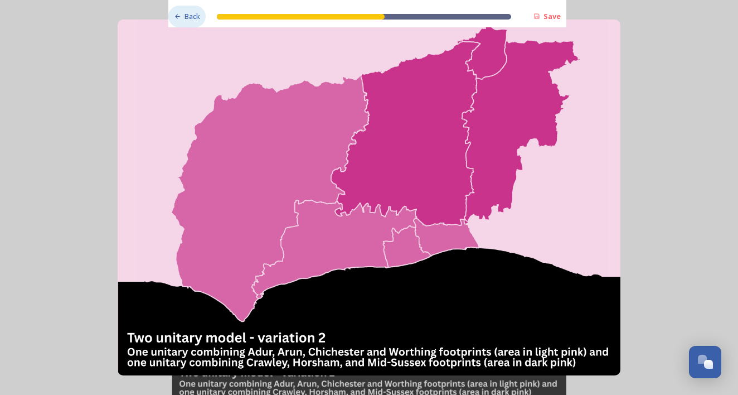
click at [182, 19] on div "Back" at bounding box center [186, 17] width 37 height 22
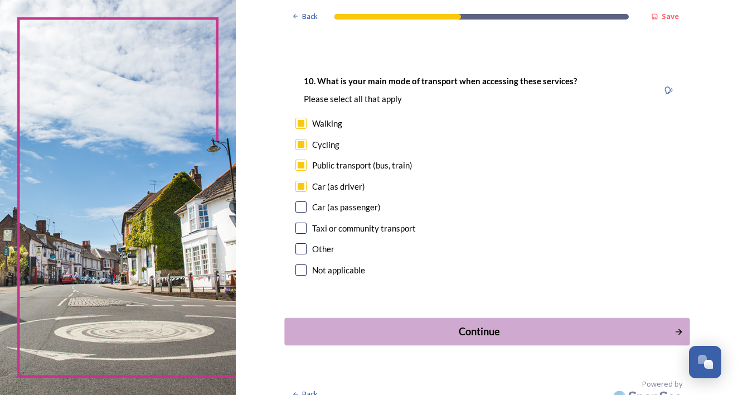
click at [474, 324] on div "Continue" at bounding box center [478, 331] width 377 height 15
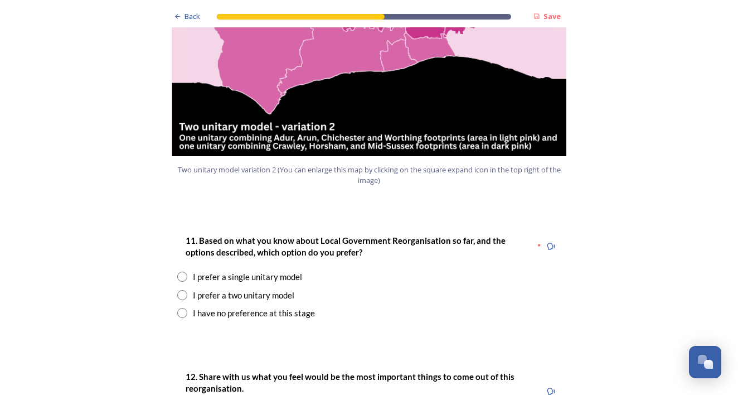
scroll to position [1331, 0]
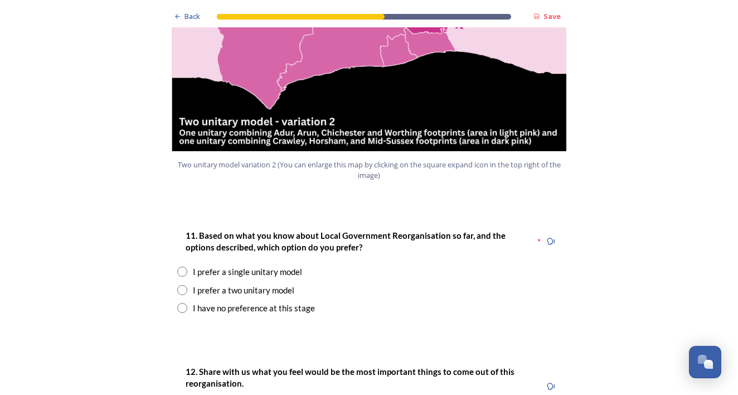
click at [185, 303] on input "radio" at bounding box center [182, 308] width 10 height 10
radio input "true"
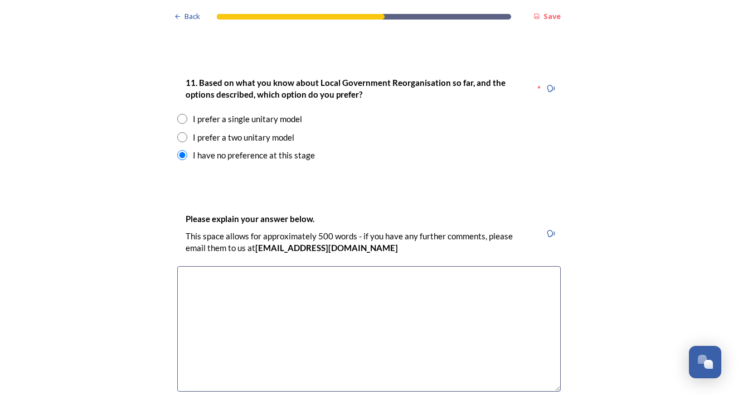
scroll to position [1485, 0]
click at [204, 265] on textarea at bounding box center [369, 327] width 384 height 125
click at [361, 265] on textarea "not sure if the single unitary would be beneficial" at bounding box center [369, 327] width 384 height 125
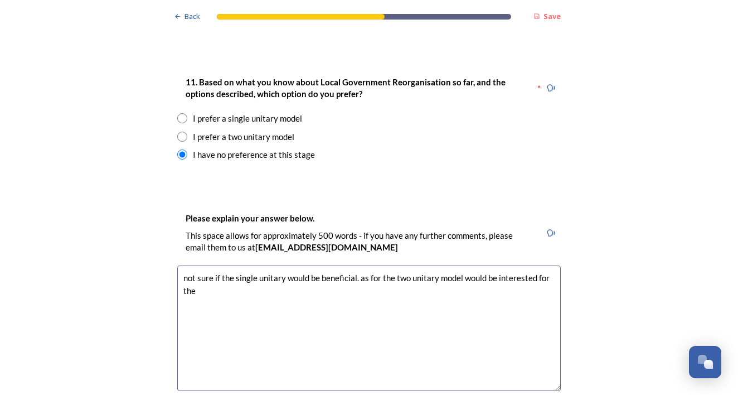
click at [183, 265] on textarea "not sure if the single unitary would be beneficial. as for the two unitary mode…" at bounding box center [369, 327] width 384 height 125
click at [255, 265] on textarea "I am not sure if the single unitary would be beneficial. as for the two unitary…" at bounding box center [369, 327] width 384 height 125
click at [229, 265] on textarea "I am not sure if the single unitary would be beneficial. as for the two unitary…" at bounding box center [369, 327] width 384 height 125
click at [377, 265] on textarea "I do not know if the single unitary would be beneficial. as for the two unitary…" at bounding box center [369, 327] width 384 height 125
click at [306, 265] on textarea "I do not know if the single unitary would be beneficial as for the two unitary …" at bounding box center [369, 327] width 384 height 125
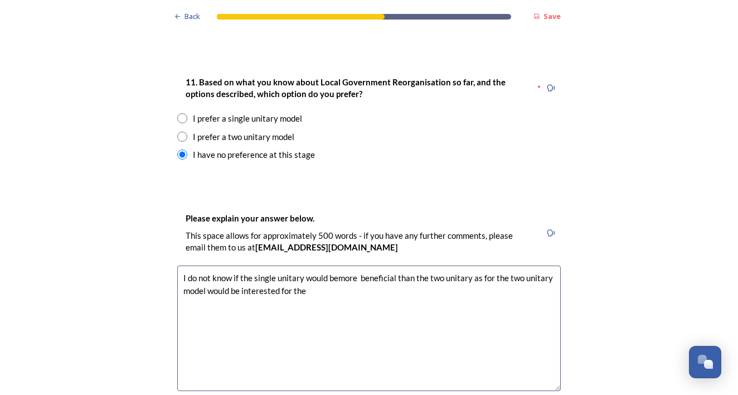
click at [338, 265] on textarea "I do not know if the single unitary would bemore beneficial than the two unitar…" at bounding box center [369, 327] width 384 height 125
click at [474, 265] on textarea "I do not know if the single unitary would be more beneficial than the two unita…" at bounding box center [369, 327] width 384 height 125
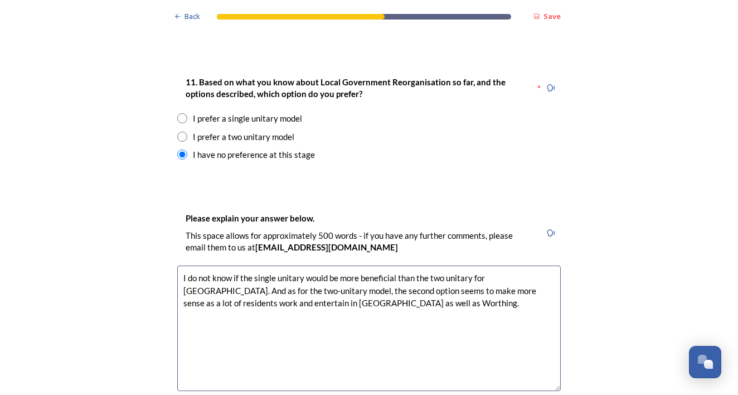
click at [368, 265] on textarea "I do not know if the single unitary would be more beneficial than the two unita…" at bounding box center [369, 327] width 384 height 125
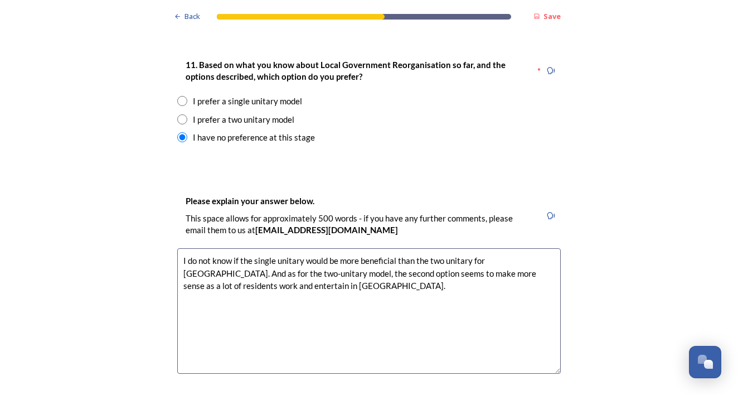
scroll to position [1516, 0]
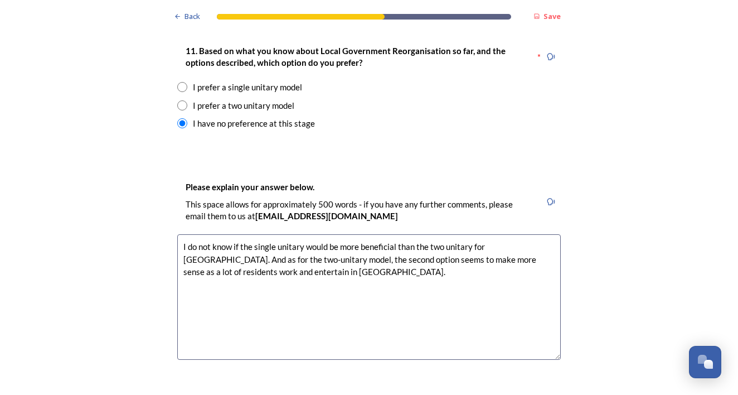
click at [369, 234] on textarea "I do not know if the single unitary would be more beneficial than the two unita…" at bounding box center [369, 296] width 384 height 125
click at [371, 234] on textarea "I do not know if the single unitary would be more beneficial than the two unita…" at bounding box center [369, 296] width 384 height 125
click at [368, 234] on textarea "I do not know if the single unitary would be more beneficial than the two unita…" at bounding box center [369, 296] width 384 height 125
click at [371, 234] on textarea "I do not know if the single unitary would be more beneficial than the two unita…" at bounding box center [369, 296] width 384 height 125
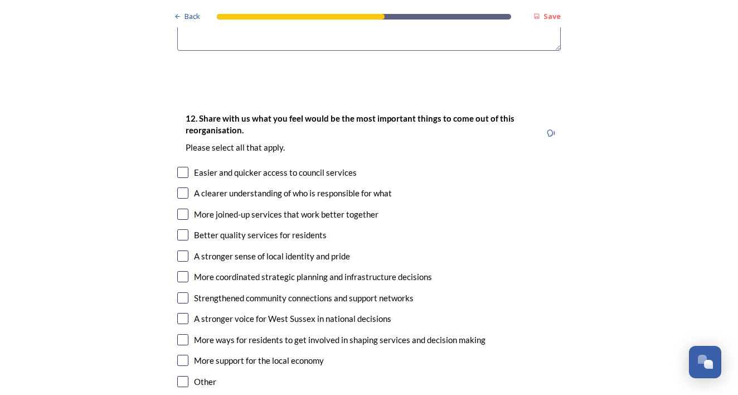
scroll to position [1825, 0]
type textarea "I do not know if the single unitary would be more beneficial than the two unita…"
click at [186, 166] on input "checkbox" at bounding box center [182, 171] width 11 height 11
checkbox input "true"
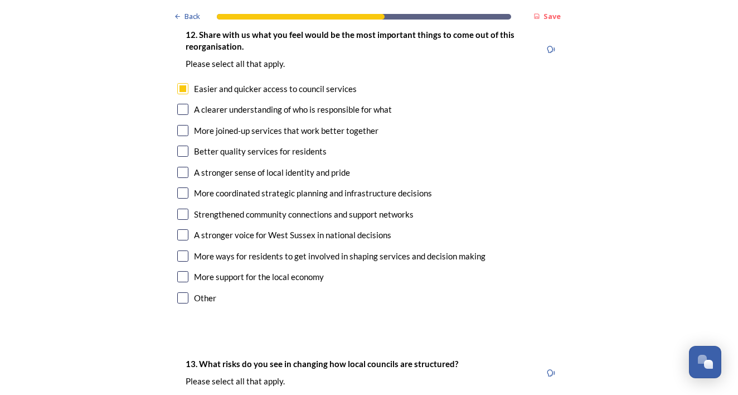
scroll to position [1906, 0]
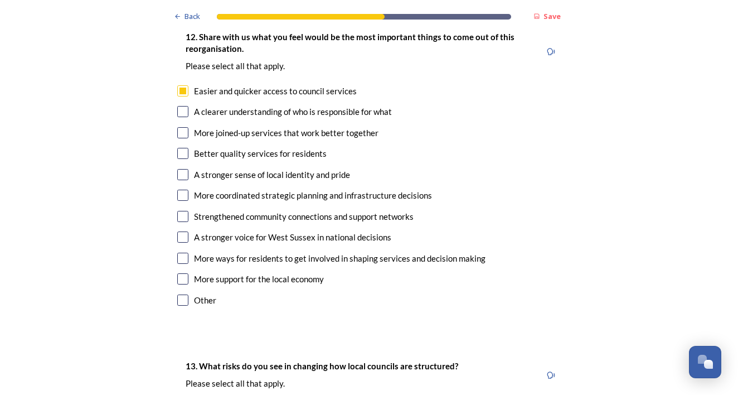
click at [184, 190] on input "checkbox" at bounding box center [182, 195] width 11 height 11
checkbox input "true"
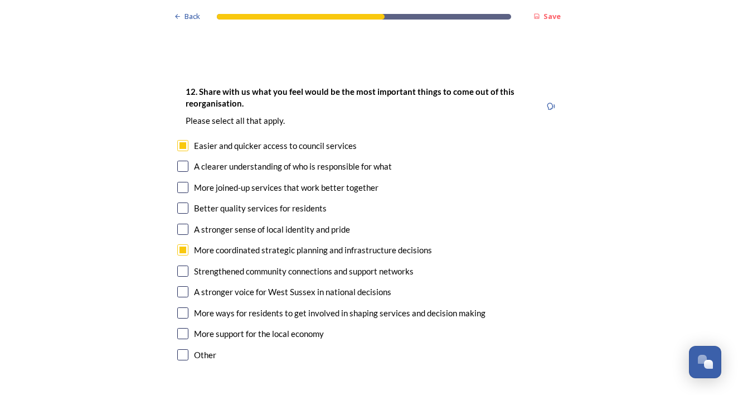
scroll to position [1854, 0]
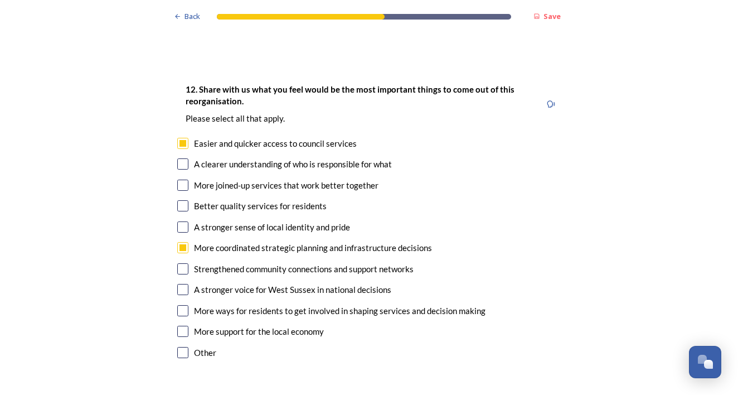
click at [180, 158] on input "checkbox" at bounding box center [182, 163] width 11 height 11
checkbox input "true"
click at [181, 180] on input "checkbox" at bounding box center [182, 185] width 11 height 11
checkbox input "true"
click at [181, 200] on input "checkbox" at bounding box center [182, 205] width 11 height 11
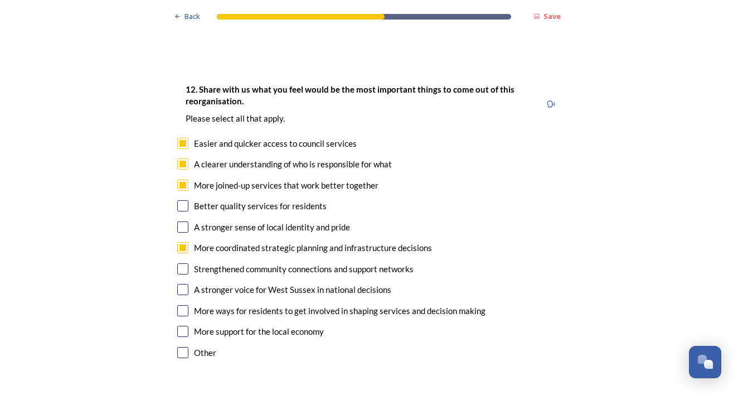
checkbox input "true"
click at [181, 263] on input "checkbox" at bounding box center [182, 268] width 11 height 11
checkbox input "true"
click at [180, 326] on input "checkbox" at bounding box center [182, 331] width 11 height 11
checkbox input "true"
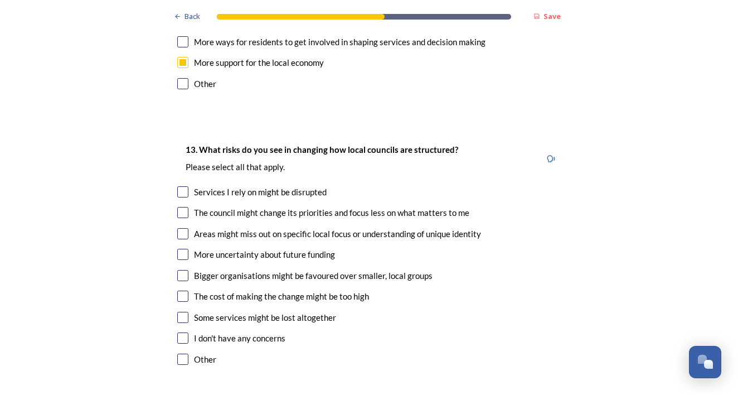
scroll to position [2123, 0]
click at [183, 186] on input "checkbox" at bounding box center [182, 191] width 11 height 11
checkbox input "true"
click at [182, 227] on input "checkbox" at bounding box center [182, 232] width 11 height 11
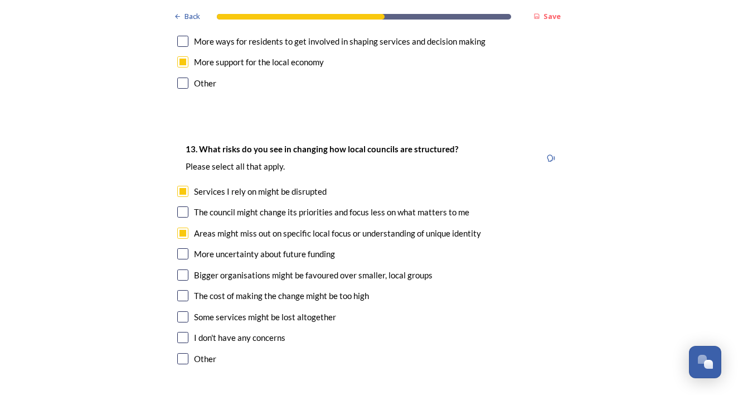
checkbox input "false"
click at [180, 311] on input "checkbox" at bounding box center [182, 316] width 11 height 11
checkbox input "true"
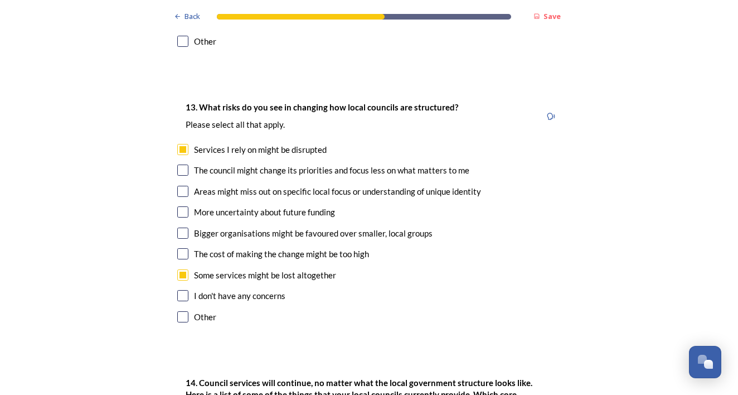
scroll to position [2165, 0]
click at [185, 164] on input "checkbox" at bounding box center [182, 169] width 11 height 11
checkbox input "true"
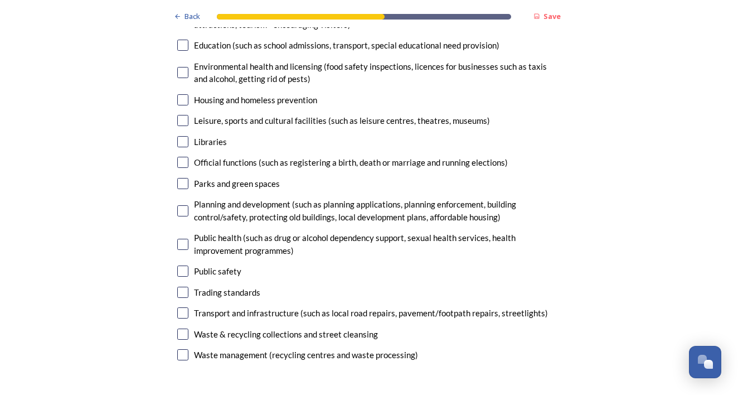
scroll to position [2706, 0]
click at [183, 205] on input "checkbox" at bounding box center [182, 210] width 11 height 11
checkbox input "true"
click at [182, 307] on input "checkbox" at bounding box center [182, 312] width 11 height 11
checkbox input "true"
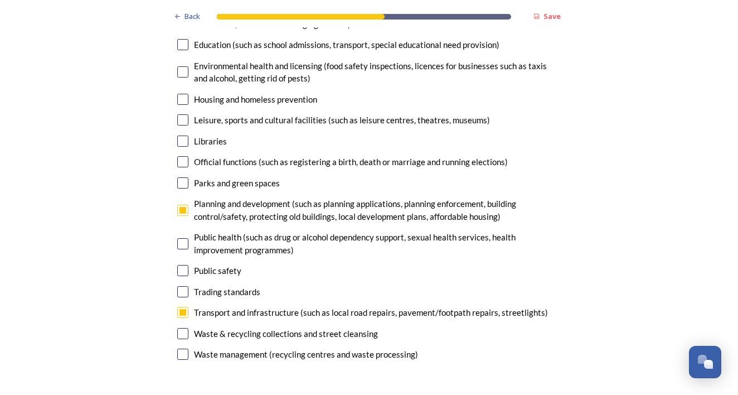
click at [182, 328] on input "checkbox" at bounding box center [182, 333] width 11 height 11
checkbox input "true"
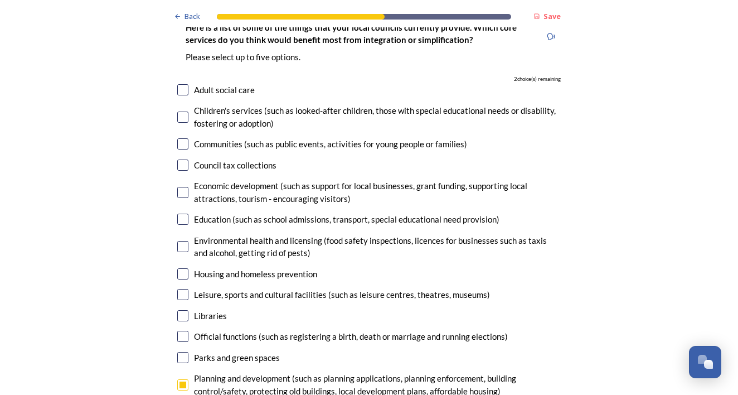
scroll to position [2532, 0]
click at [181, 186] on input "checkbox" at bounding box center [182, 191] width 11 height 11
checkbox input "true"
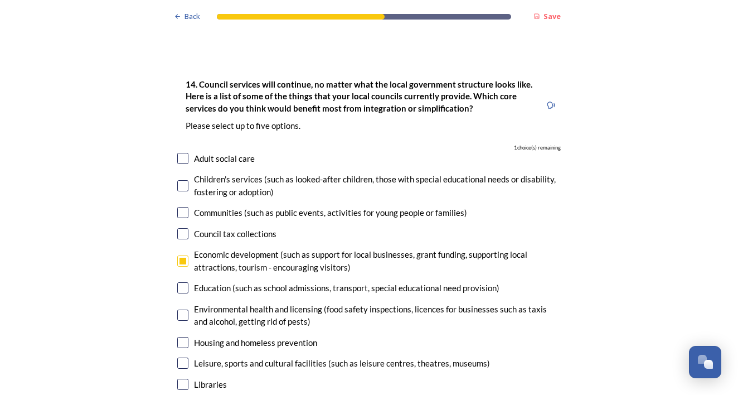
scroll to position [2463, 0]
click at [183, 153] on input "checkbox" at bounding box center [182, 158] width 11 height 11
checkbox input "true"
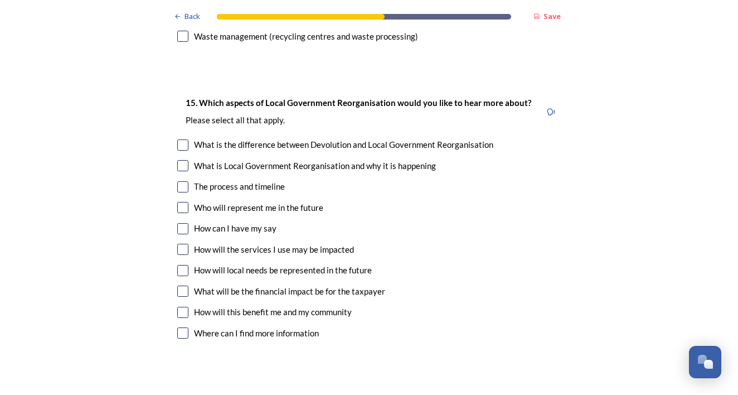
scroll to position [3030, 0]
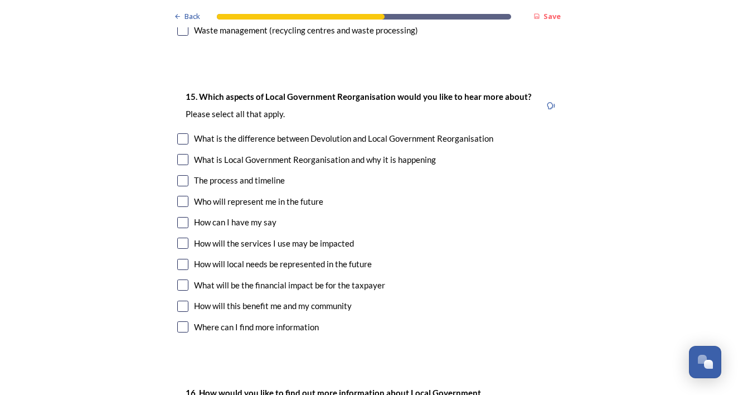
click at [184, 196] on input "checkbox" at bounding box center [182, 201] width 11 height 11
checkbox input "true"
click at [182, 217] on input "checkbox" at bounding box center [182, 222] width 11 height 11
checkbox input "true"
click at [185, 154] on input "checkbox" at bounding box center [182, 159] width 11 height 11
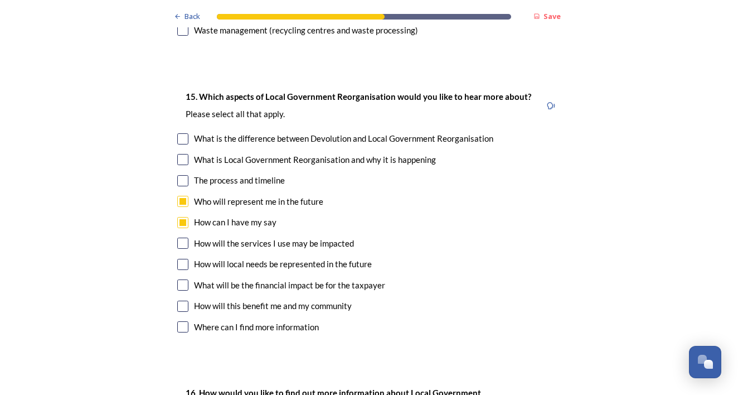
checkbox input "true"
click at [183, 175] on input "checkbox" at bounding box center [182, 180] width 11 height 11
checkbox input "true"
click at [180, 238] on input "checkbox" at bounding box center [182, 243] width 11 height 11
checkbox input "true"
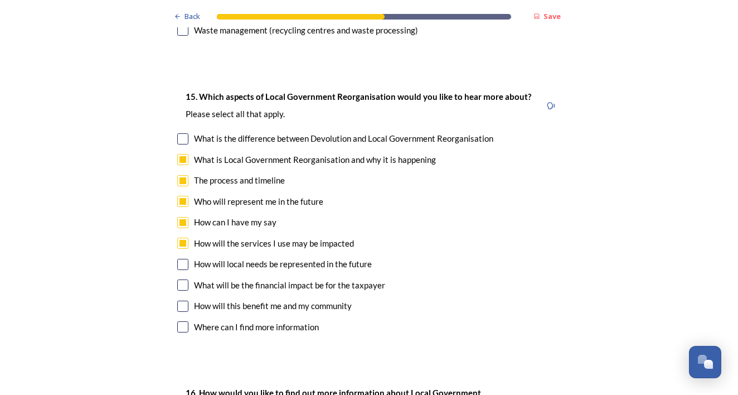
click at [182, 259] on input "checkbox" at bounding box center [182, 264] width 11 height 11
checkbox input "true"
click at [183, 279] on input "checkbox" at bounding box center [182, 284] width 11 height 11
checkbox input "true"
click at [182, 301] on input "checkbox" at bounding box center [182, 306] width 11 height 11
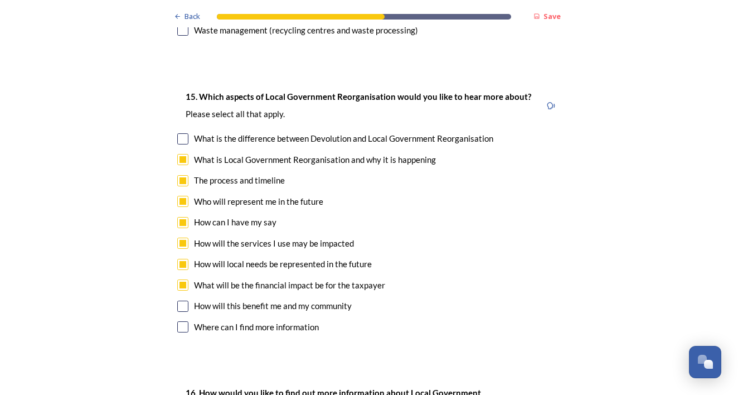
checkbox input "true"
click at [182, 321] on input "checkbox" at bounding box center [182, 326] width 11 height 11
checkbox input "true"
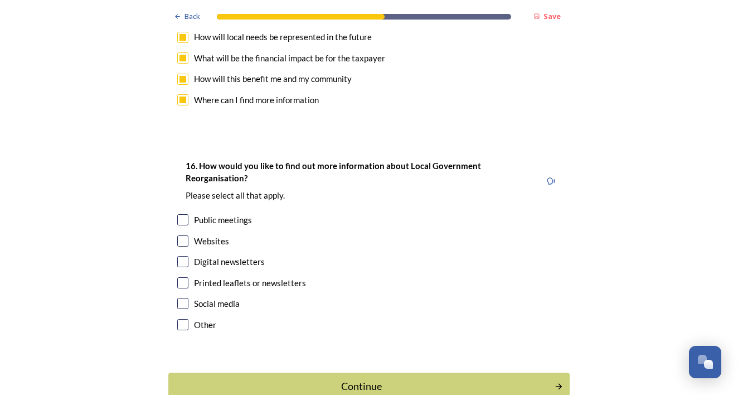
scroll to position [3256, 0]
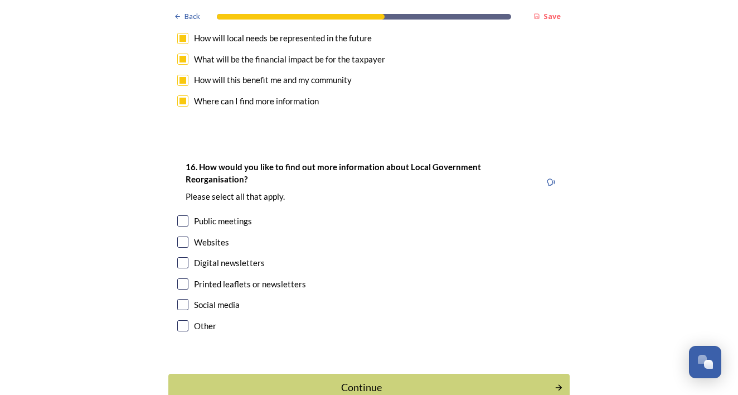
click at [183, 215] on input "checkbox" at bounding box center [182, 220] width 11 height 11
checkbox input "true"
click at [182, 236] on input "checkbox" at bounding box center [182, 241] width 11 height 11
checkbox input "true"
click at [181, 257] on input "checkbox" at bounding box center [182, 262] width 11 height 11
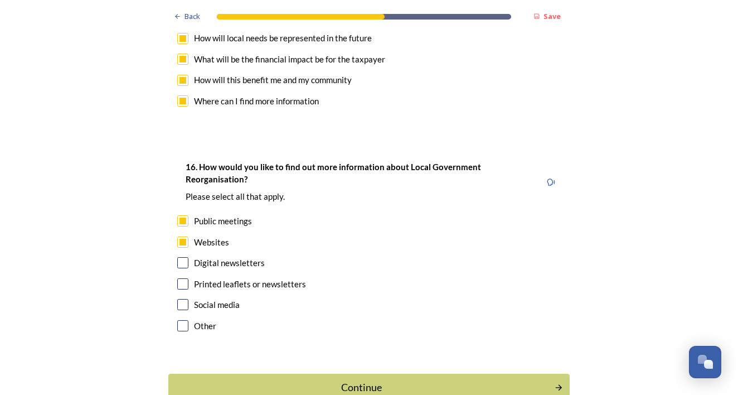
checkbox input "true"
click at [181, 278] on input "checkbox" at bounding box center [182, 283] width 11 height 11
checkbox input "true"
click at [183, 299] on input "checkbox" at bounding box center [182, 304] width 11 height 11
checkbox input "true"
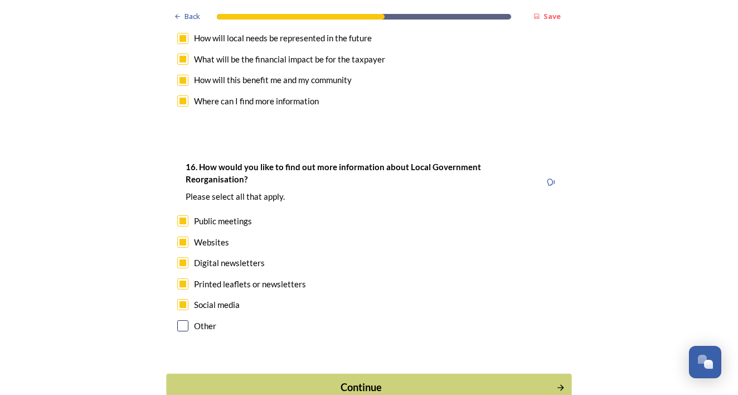
click at [309, 380] on div "Continue" at bounding box center [361, 387] width 377 height 15
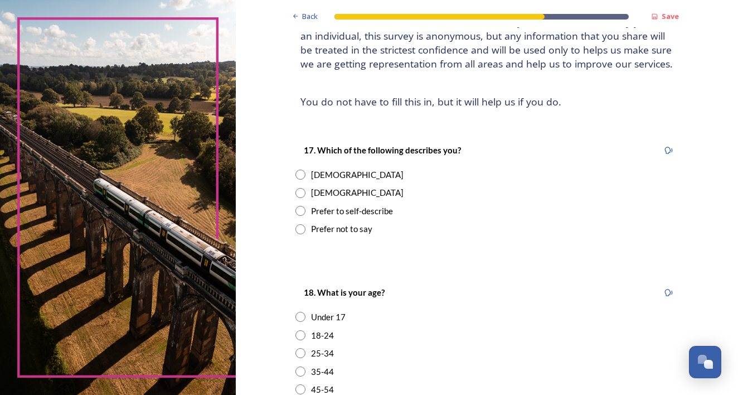
scroll to position [96, 0]
click at [306, 174] on input "radio" at bounding box center [300, 173] width 10 height 10
radio input "true"
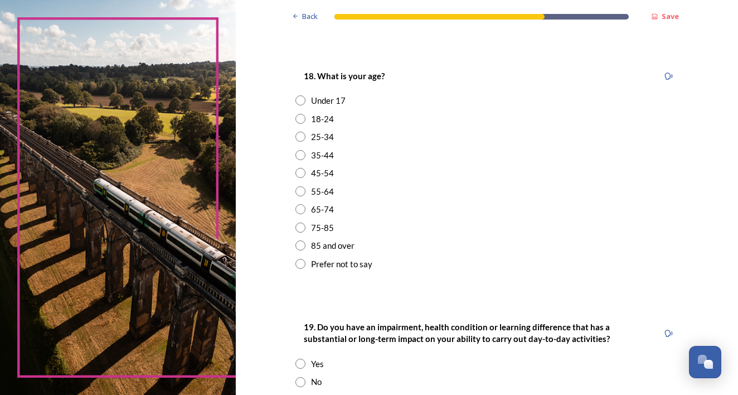
scroll to position [319, 0]
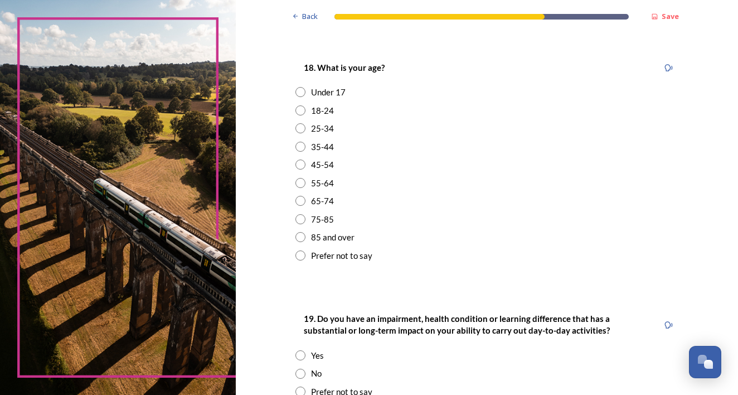
click at [324, 178] on div "55-64" at bounding box center [487, 183] width 384 height 13
radio input "true"
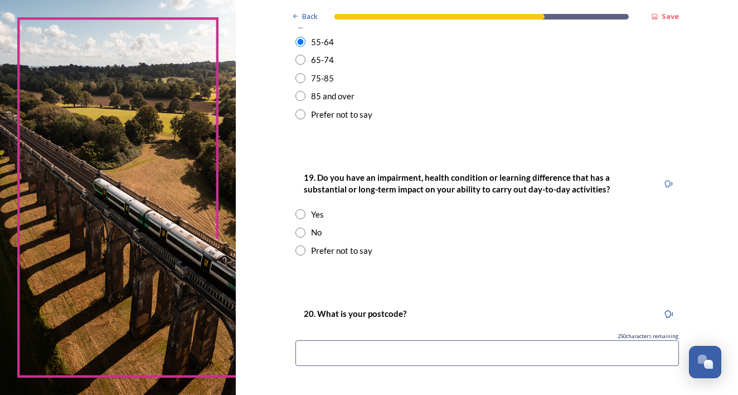
scroll to position [462, 0]
click at [306, 226] on input "radio" at bounding box center [300, 231] width 10 height 10
radio input "true"
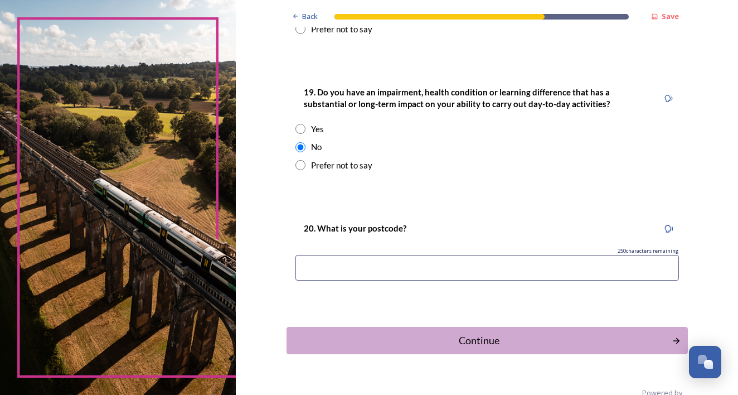
scroll to position [552, 0]
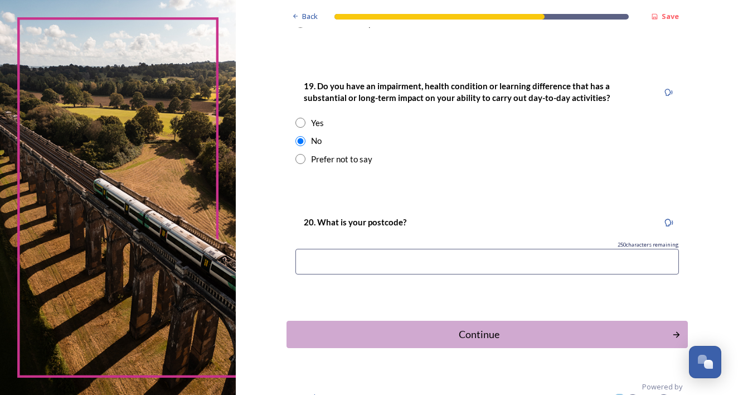
click at [367, 251] on input at bounding box center [487, 262] width 384 height 26
click at [332, 251] on input "Bn435QH" at bounding box center [487, 262] width 384 height 26
type input "BN435QH"
click at [431, 327] on div "Continue" at bounding box center [480, 334] width 374 height 15
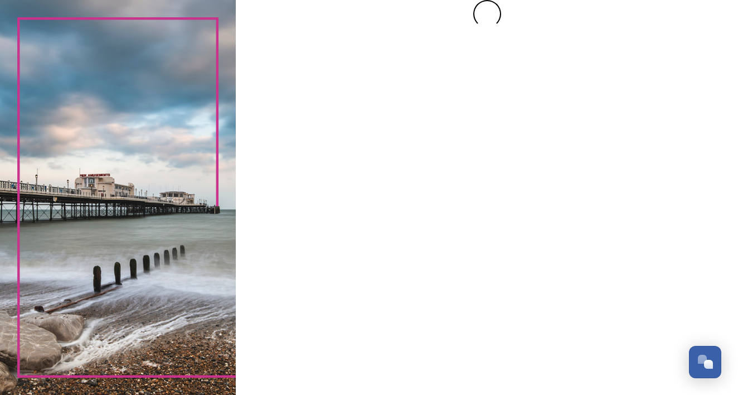
scroll to position [0, 0]
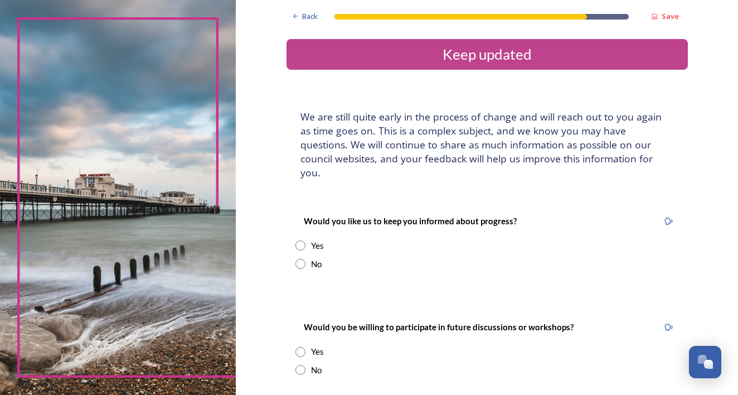
click at [306, 240] on input "radio" at bounding box center [300, 245] width 10 height 10
radio input "true"
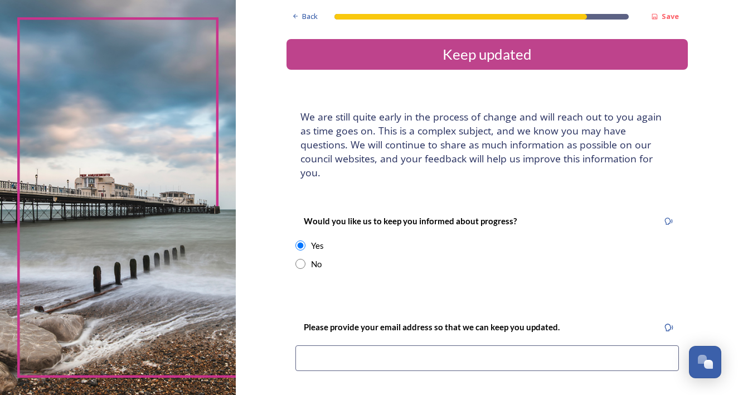
click at [330, 350] on input at bounding box center [487, 358] width 384 height 26
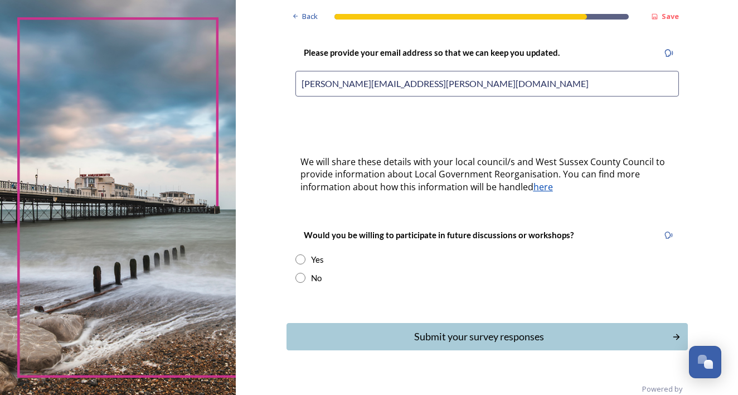
scroll to position [274, 0]
type input "[PERSON_NAME][EMAIL_ADDRESS][PERSON_NAME][DOMAIN_NAME]"
click at [306, 254] on input "radio" at bounding box center [300, 259] width 10 height 10
radio input "true"
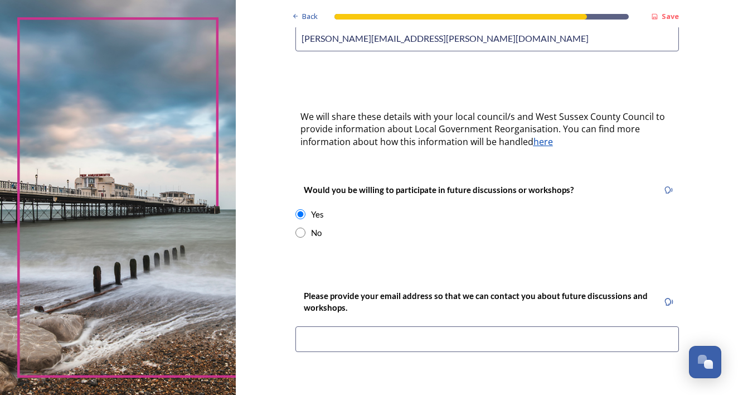
scroll to position [323, 0]
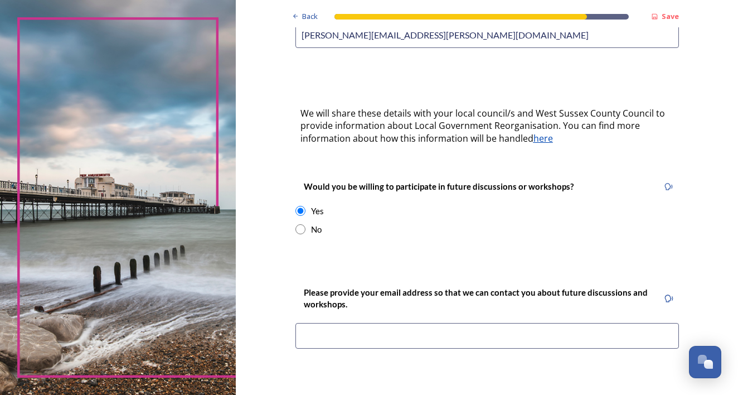
click at [366, 301] on div "Please provide your email address so that we can contact you about future discu…" at bounding box center [487, 320] width 401 height 93
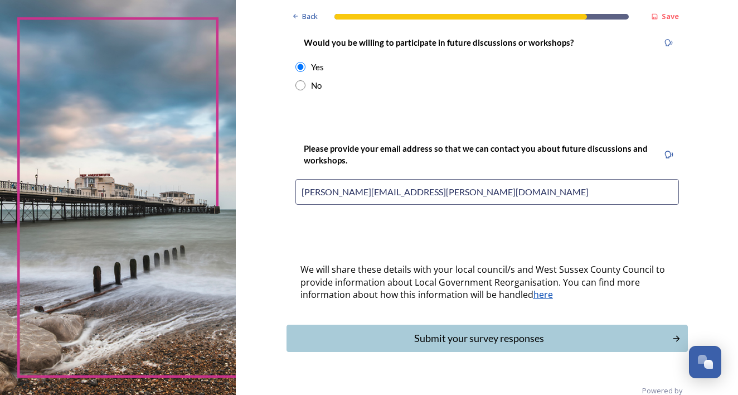
scroll to position [466, 0]
type input "[PERSON_NAME][EMAIL_ADDRESS][PERSON_NAME][DOMAIN_NAME]"
click at [448, 331] on div "Submit your survey responses" at bounding box center [478, 338] width 377 height 15
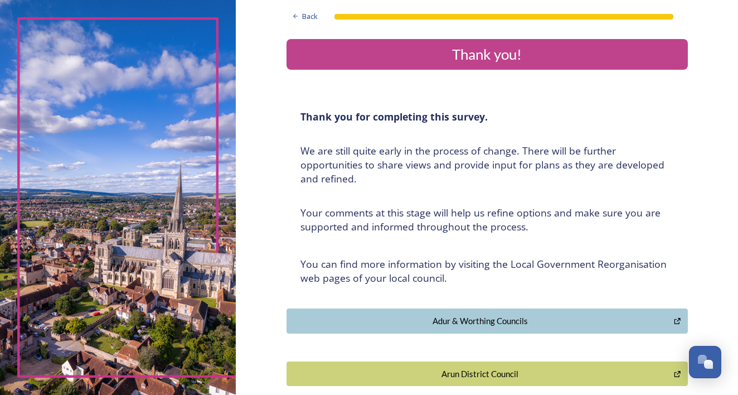
scroll to position [0, 0]
click at [313, 20] on div "Back" at bounding box center [305, 17] width 37 height 22
